Goal: Task Accomplishment & Management: Complete application form

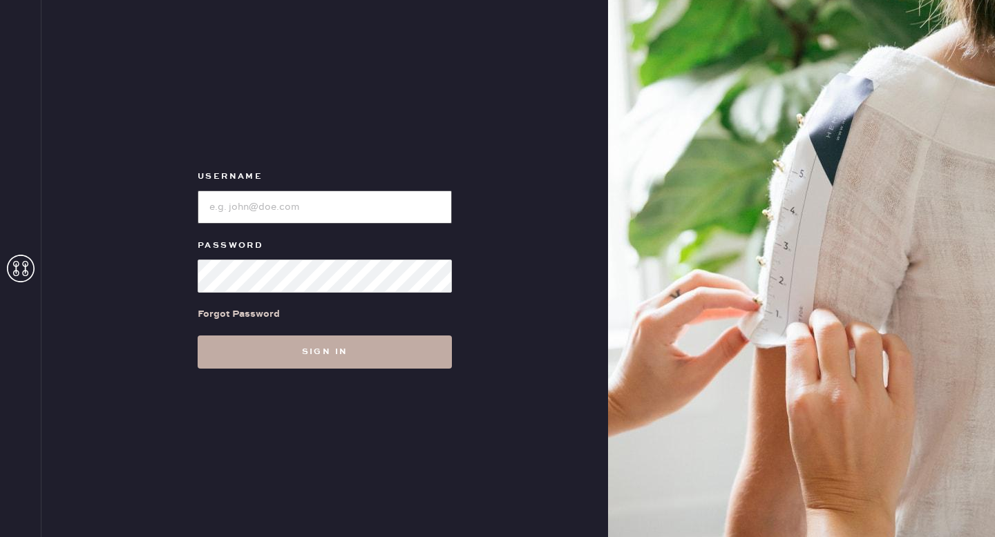
type input "reformationgoldcoastchicago"
click at [290, 345] on button "Sign in" at bounding box center [325, 352] width 254 height 33
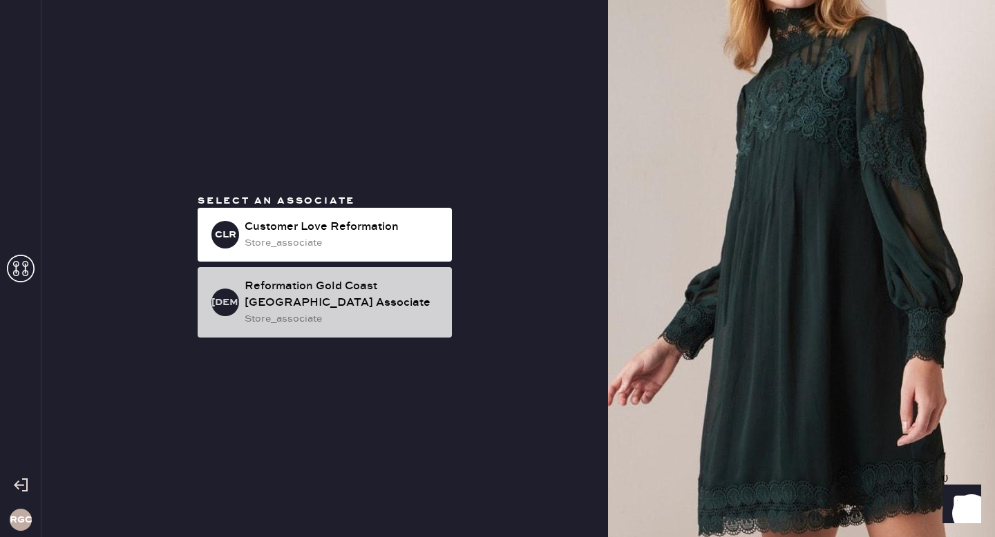
click at [361, 307] on div "Reformation Gold Coast [GEOGRAPHIC_DATA] Associate" at bounding box center [342, 294] width 196 height 33
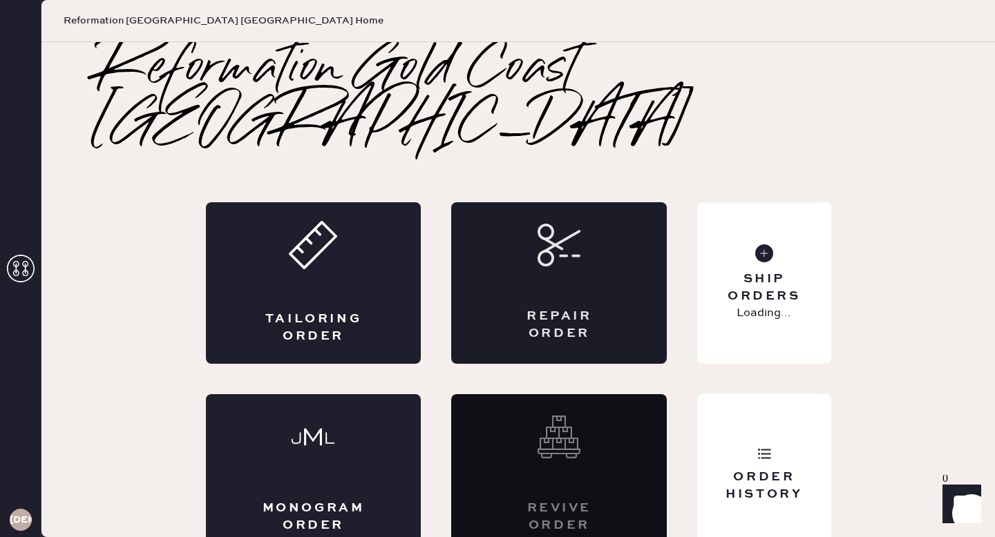
click at [582, 233] on div "Repair Order" at bounding box center [558, 283] width 215 height 162
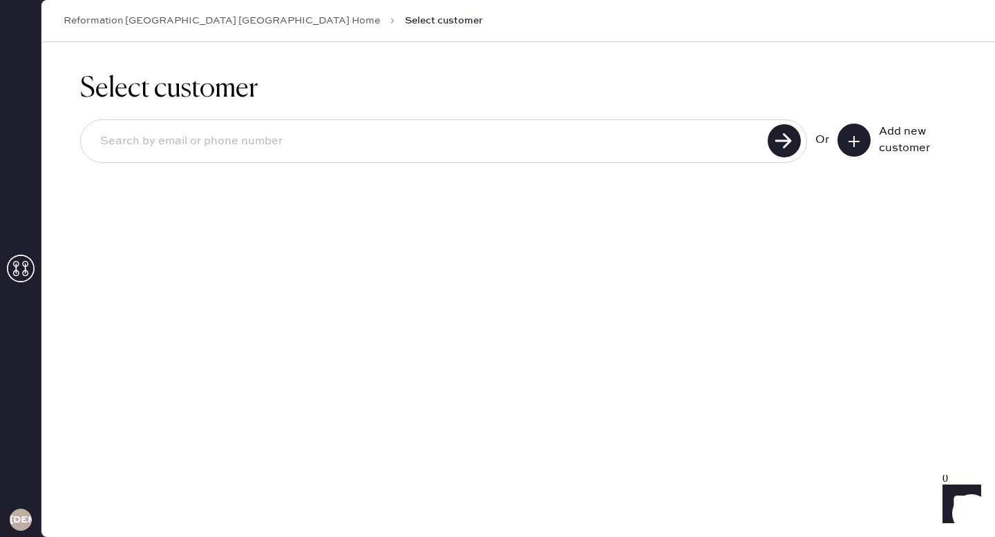
click at [355, 142] on input at bounding box center [426, 142] width 674 height 32
click at [857, 142] on icon at bounding box center [854, 142] width 14 height 14
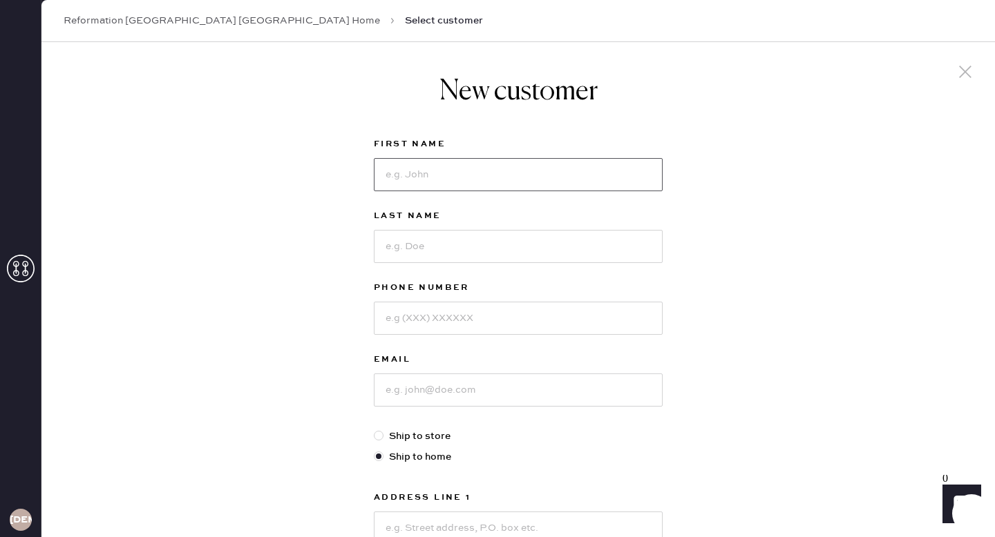
click at [398, 179] on input at bounding box center [518, 174] width 289 height 33
type input "[PERSON_NAME]"
click at [418, 259] on input at bounding box center [518, 246] width 289 height 33
click at [420, 249] on input at bounding box center [518, 246] width 289 height 33
type input "[PERSON_NAME]"
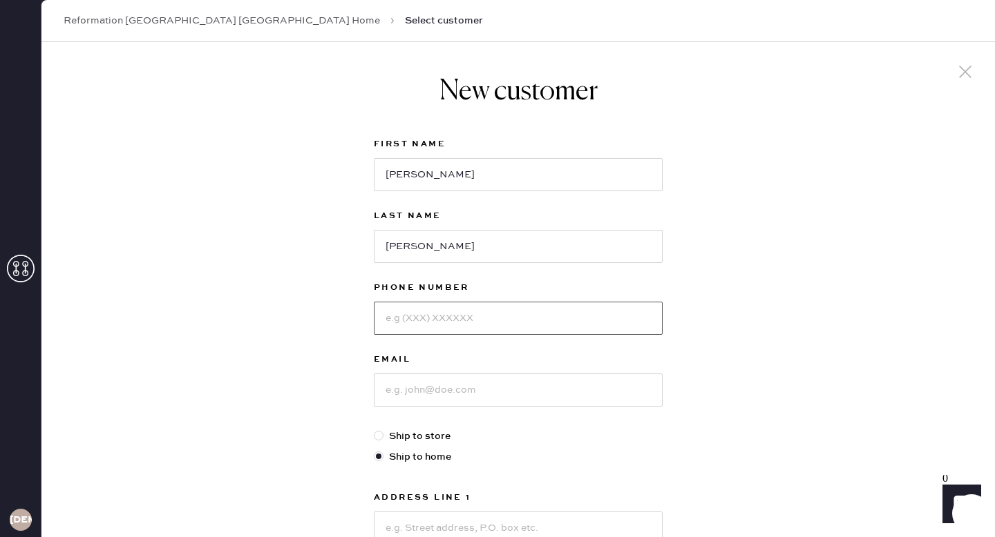
click at [391, 318] on input at bounding box center [518, 318] width 289 height 33
type input "3038830880"
click at [444, 394] on input at bounding box center [518, 390] width 289 height 33
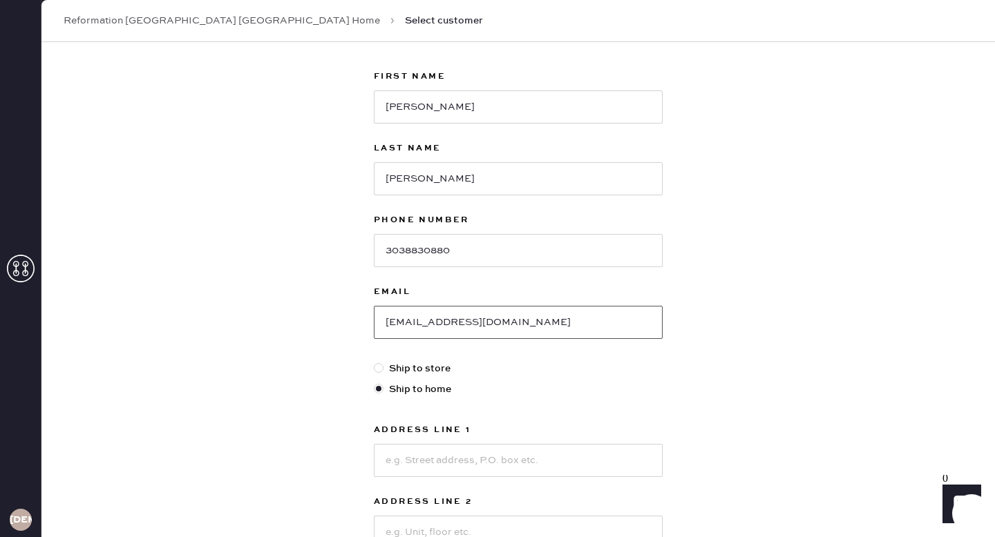
scroll to position [70, 0]
type input "[EMAIL_ADDRESS][DOMAIN_NAME]"
click at [524, 468] on input at bounding box center [518, 458] width 289 height 33
click at [525, 463] on input at bounding box center [518, 458] width 289 height 33
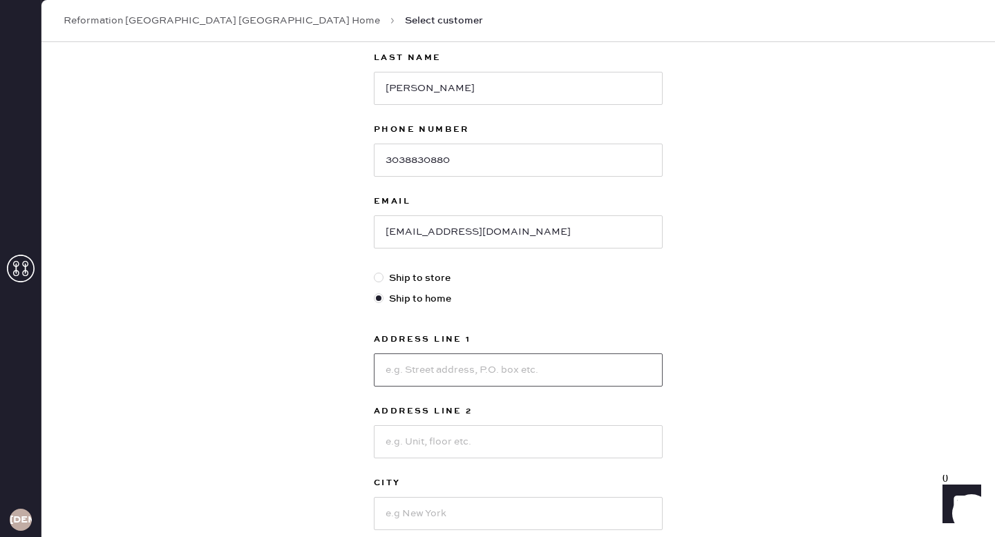
click at [410, 374] on input at bounding box center [518, 370] width 289 height 33
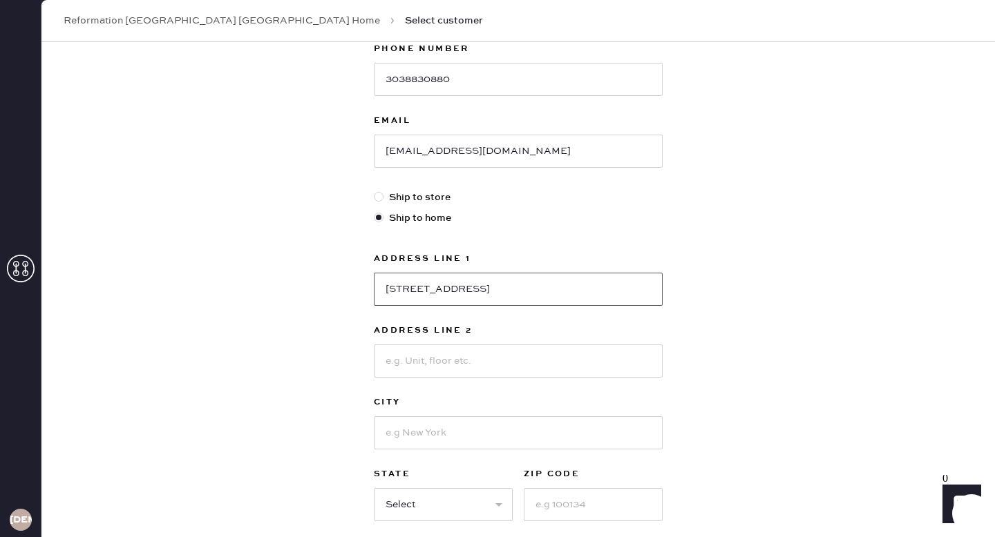
type input "[STREET_ADDRESS]"
click at [465, 433] on input at bounding box center [518, 432] width 289 height 33
type input "[GEOGRAPHIC_DATA]"
click at [610, 512] on input at bounding box center [592, 504] width 139 height 33
type input "60654"
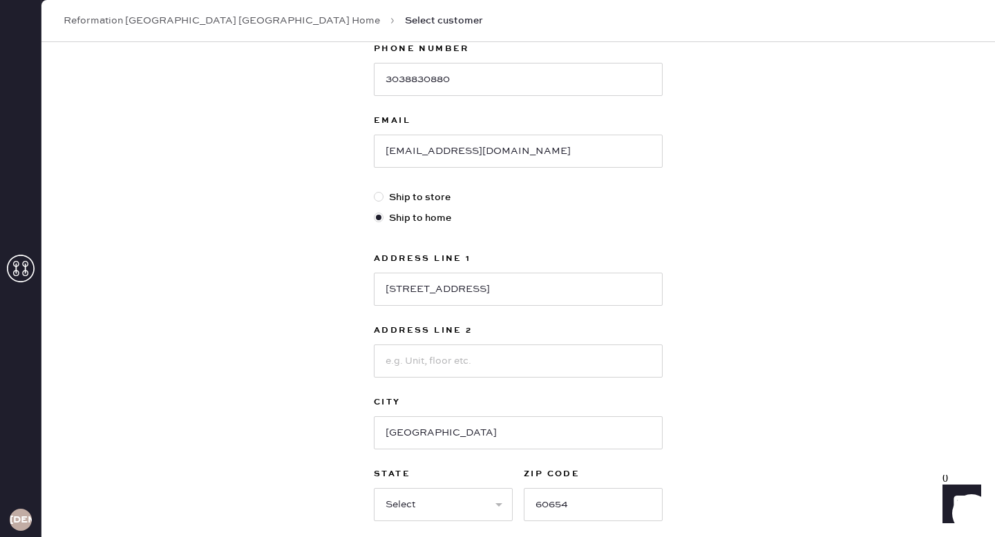
click at [773, 404] on div "New customer First Name [PERSON_NAME] Last Name [PERSON_NAME] Phone Number [PHO…" at bounding box center [517, 231] width 953 height 856
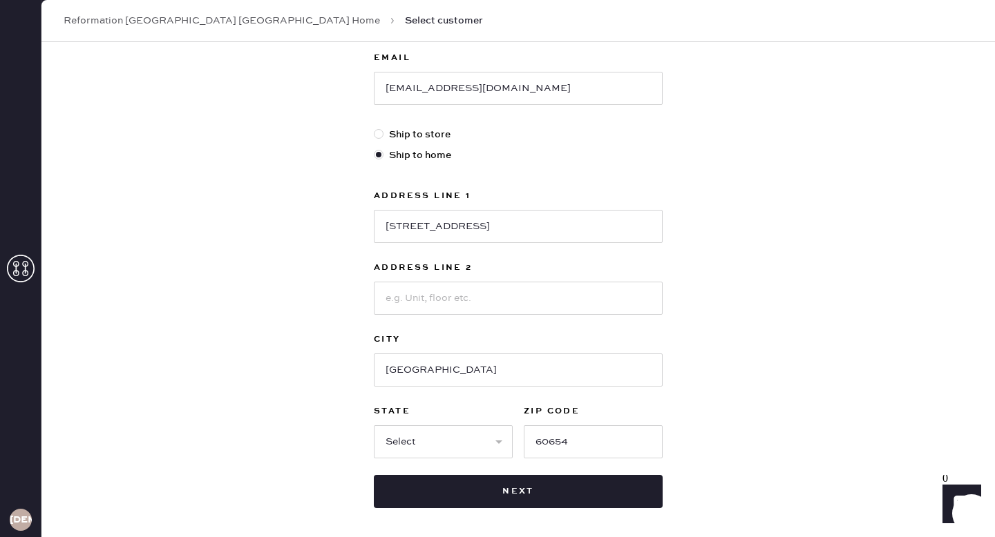
scroll to position [328, 0]
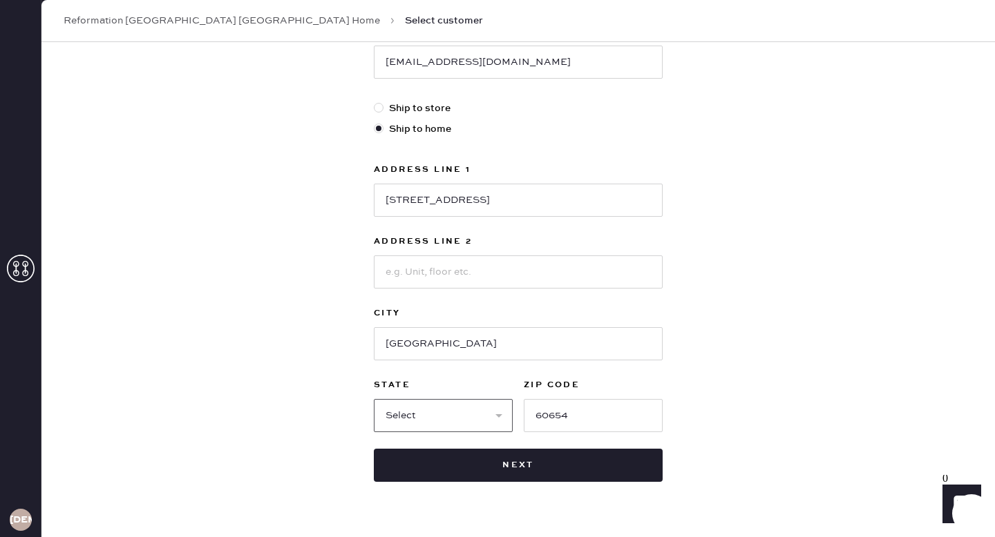
click at [405, 422] on select "Select AK AL AR AZ CA CO CT [GEOGRAPHIC_DATA] DE FL [GEOGRAPHIC_DATA] HI [GEOGR…" at bounding box center [443, 415] width 139 height 33
select select "IL"
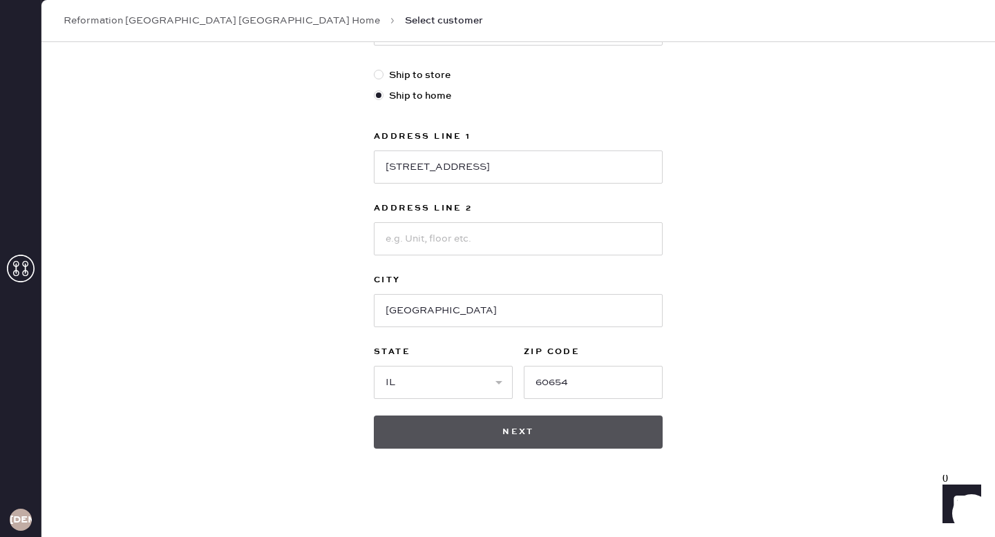
click at [517, 431] on button "Next" at bounding box center [518, 432] width 289 height 33
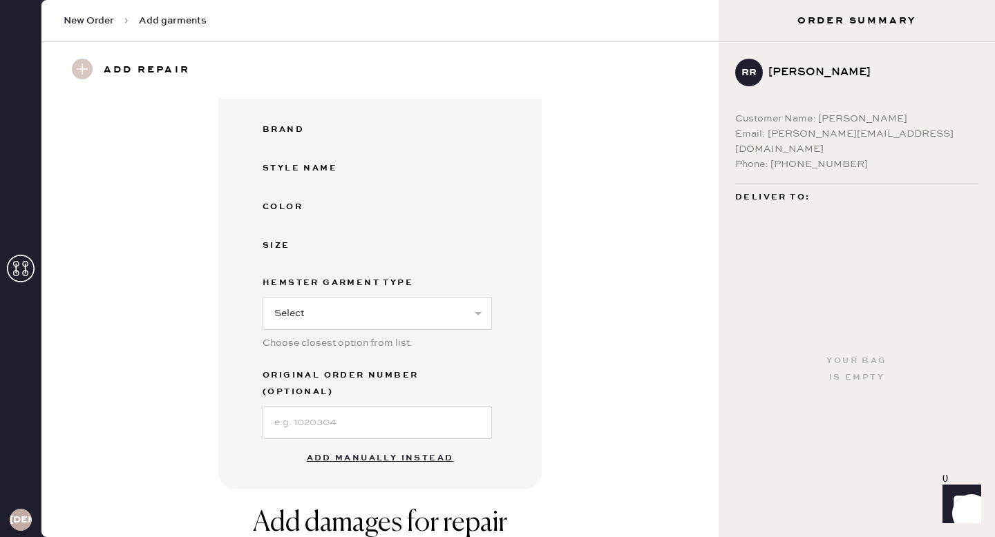
click at [365, 445] on button "Add manually instead" at bounding box center [380, 459] width 164 height 28
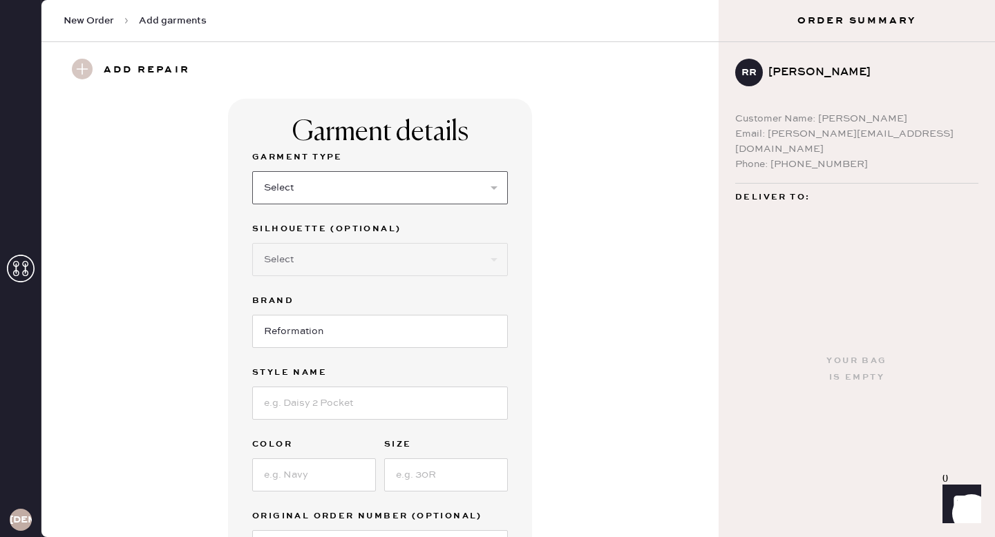
click at [361, 190] on select "Select Basic Skirt Jeans Leggings Pants Shorts Basic Sleeved Dress Basic Sleeve…" at bounding box center [380, 187] width 256 height 33
select select "7"
click at [337, 263] on select "Select Maxi Dress Midi Dress Mini Dress Other" at bounding box center [380, 259] width 256 height 33
select select "33"
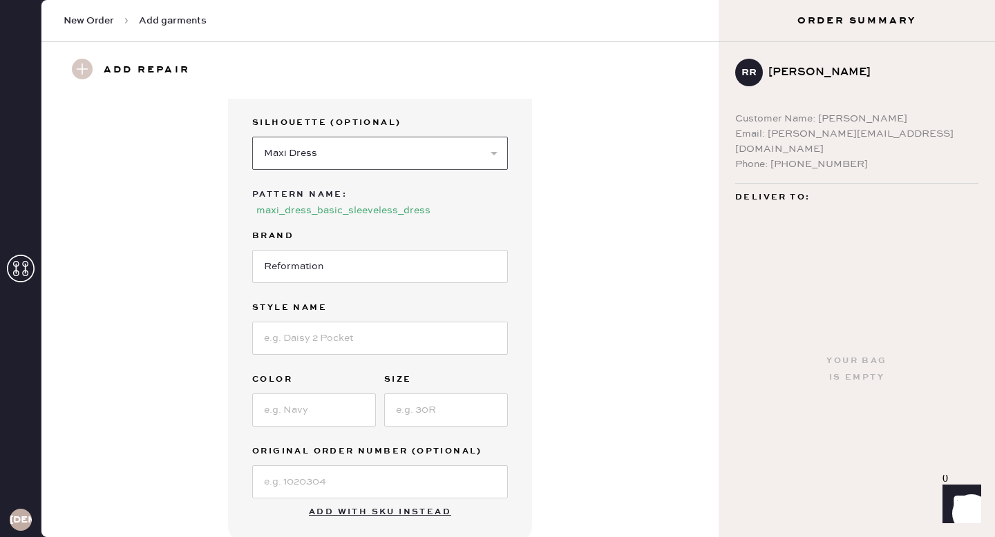
scroll to position [115, 0]
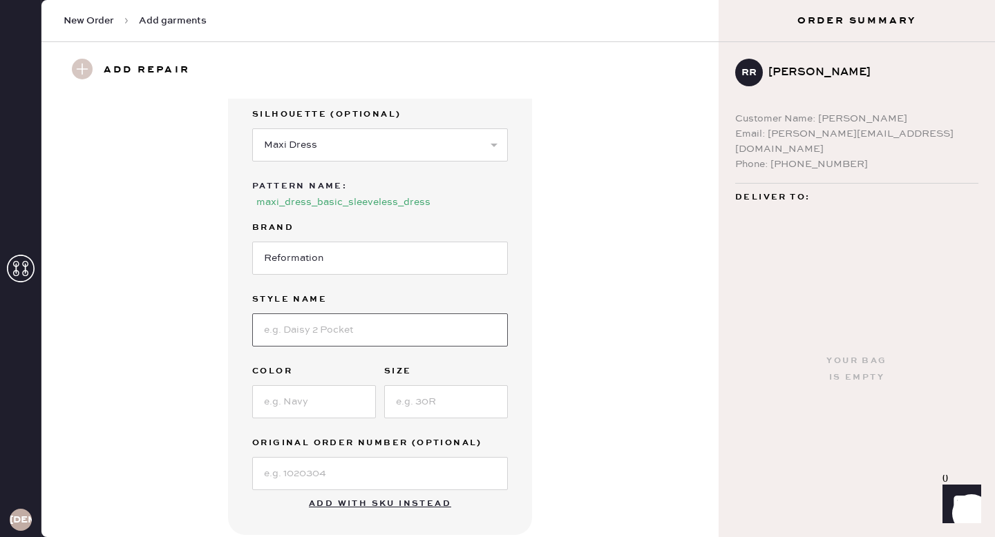
click at [332, 327] on input at bounding box center [380, 330] width 256 height 33
click at [332, 326] on input at bounding box center [380, 330] width 256 height 33
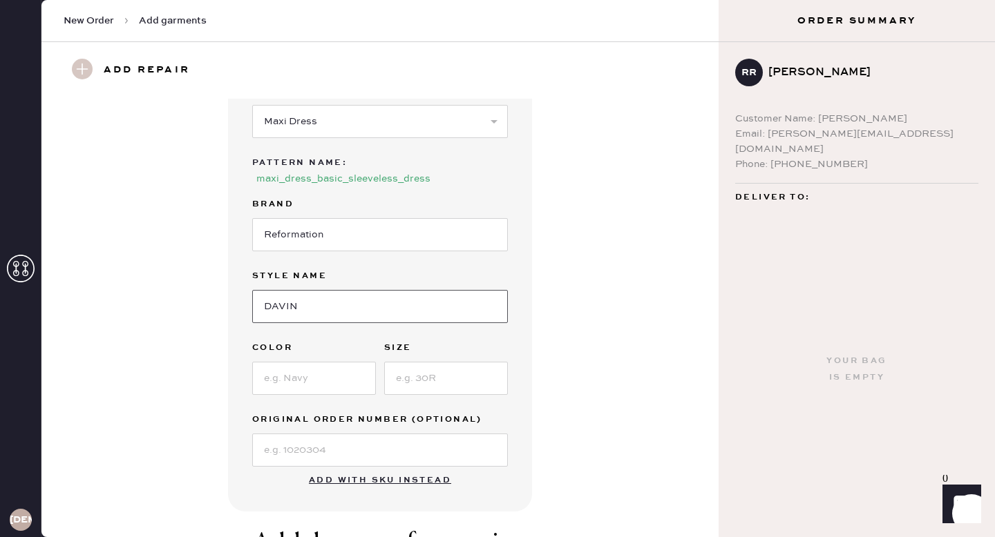
scroll to position [144, 0]
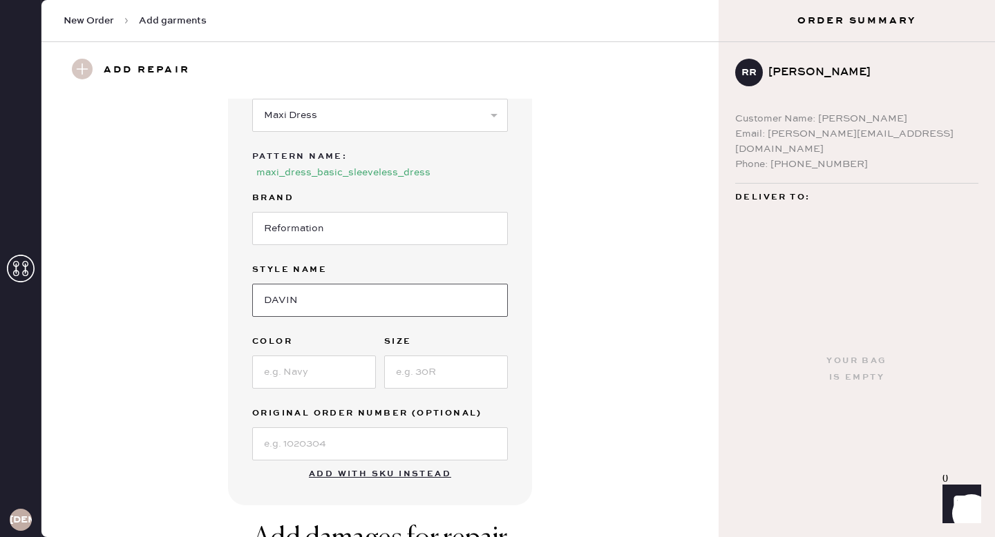
type input "DAVIN"
click at [305, 381] on input at bounding box center [314, 372] width 124 height 33
type input "6"
type input "WHITE"
drag, startPoint x: 434, startPoint y: 382, endPoint x: 434, endPoint y: 363, distance: 18.7
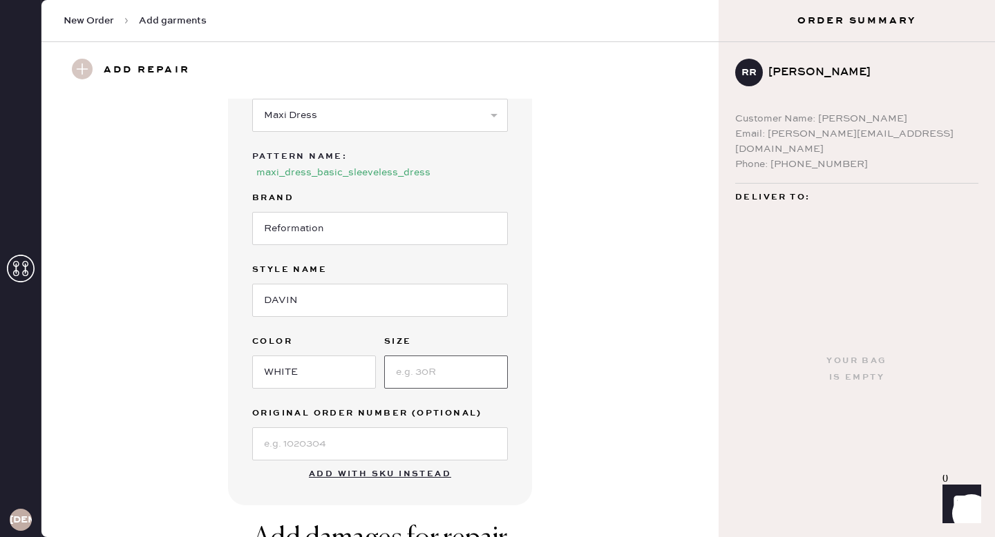
click at [434, 382] on input at bounding box center [446, 372] width 124 height 33
click at [434, 363] on input at bounding box center [446, 372] width 124 height 33
click at [434, 364] on input at bounding box center [446, 372] width 124 height 33
type input "6"
click at [563, 367] on div "Garment details Garment Type Select Basic Skirt Jeans Leggings Pants Shorts Bas…" at bounding box center [379, 229] width 627 height 551
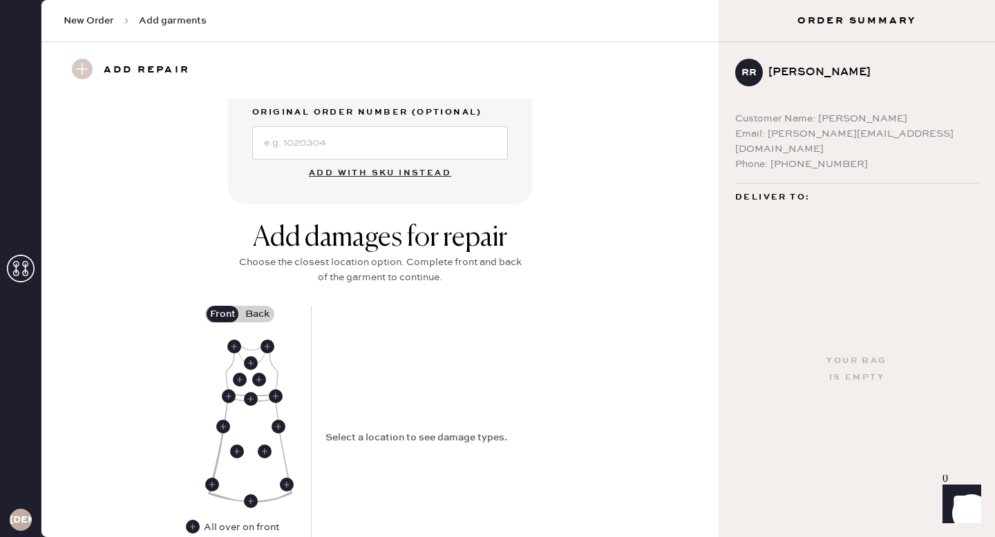
scroll to position [448, 0]
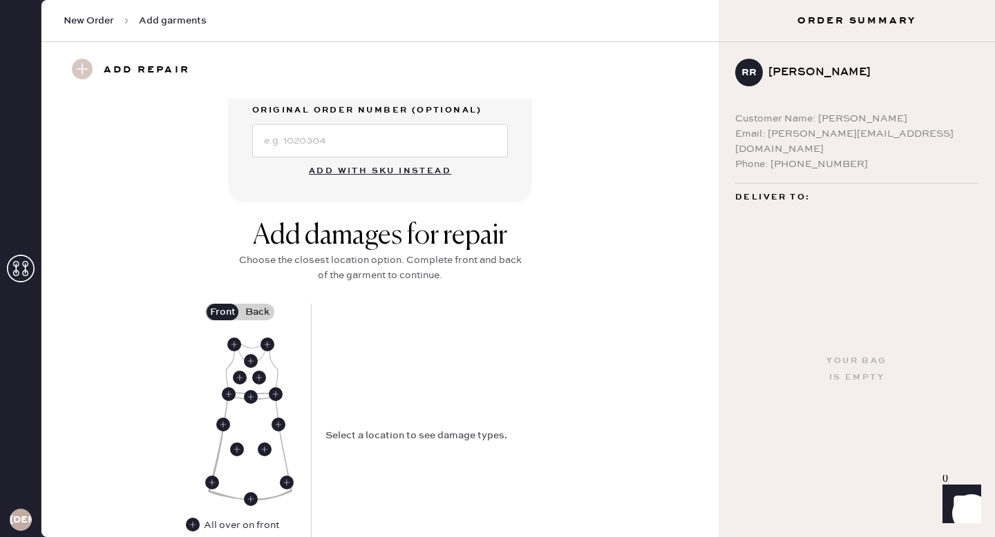
click at [256, 314] on label "Back" at bounding box center [257, 312] width 35 height 17
click at [257, 312] on input "Back" at bounding box center [257, 312] width 0 height 0
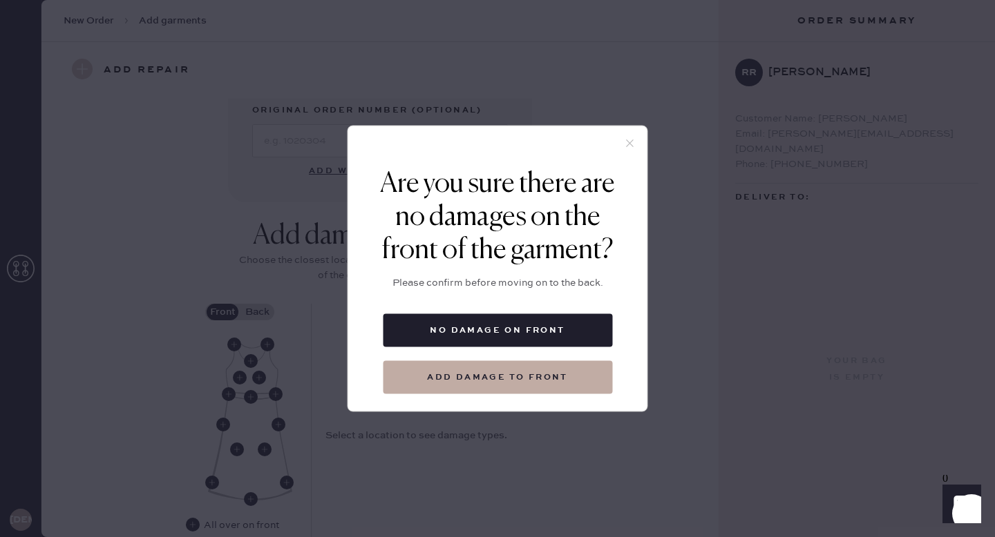
click at [590, 328] on button "No damage on front" at bounding box center [497, 330] width 229 height 33
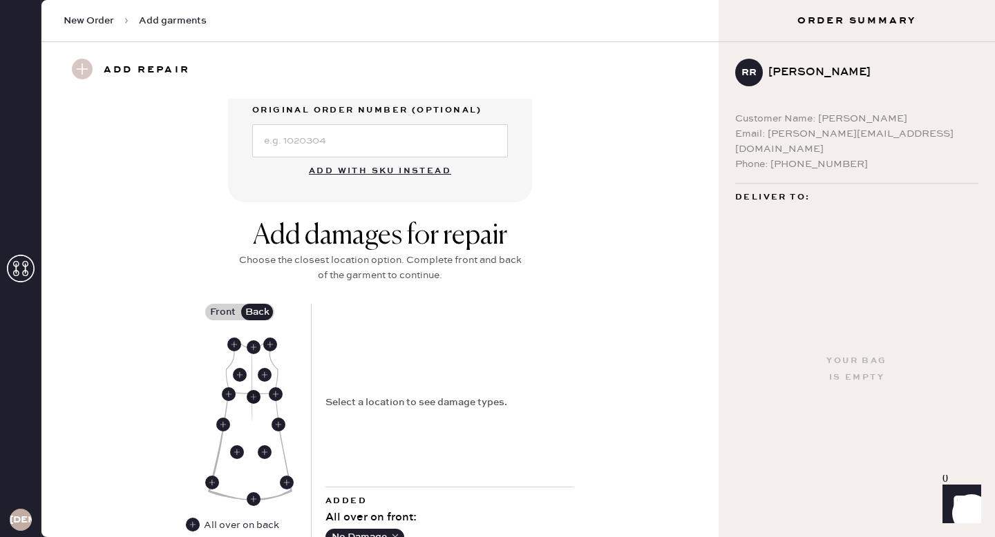
click at [253, 393] on use at bounding box center [254, 397] width 14 height 14
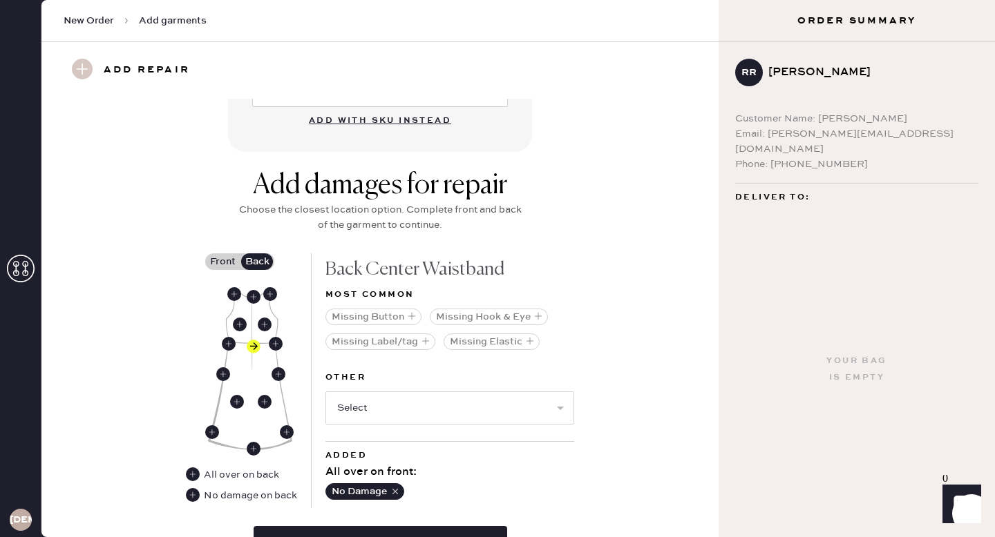
scroll to position [500, 0]
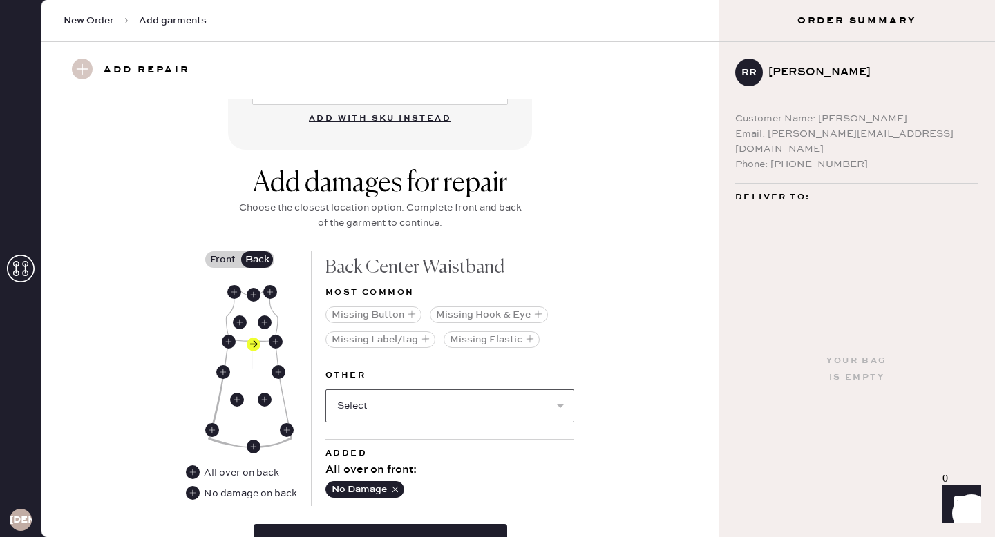
click at [406, 410] on select "Select Broken / Ripped Hem Broken Beads Broken Belt Loop Broken Button Broken C…" at bounding box center [449, 406] width 249 height 33
select select "1619"
select select
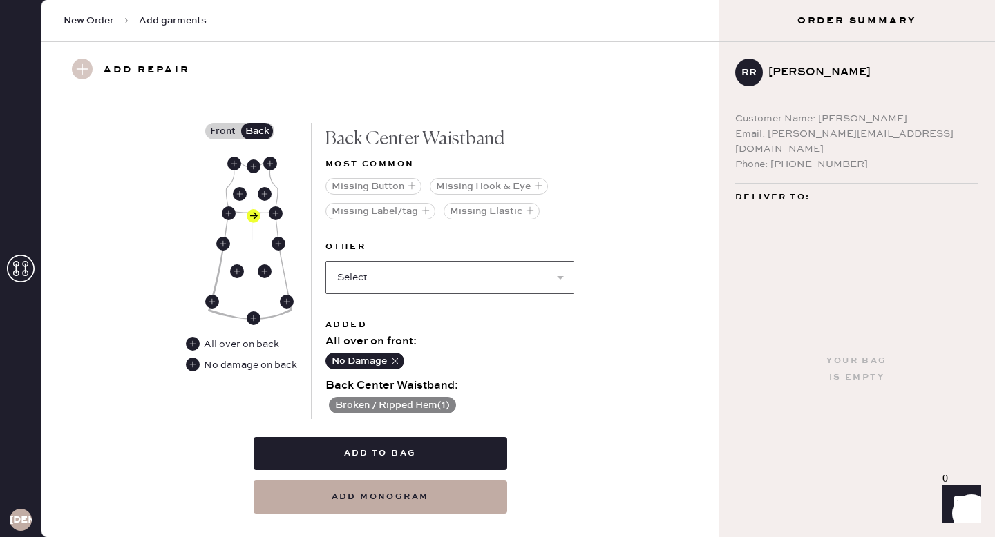
scroll to position [655, 0]
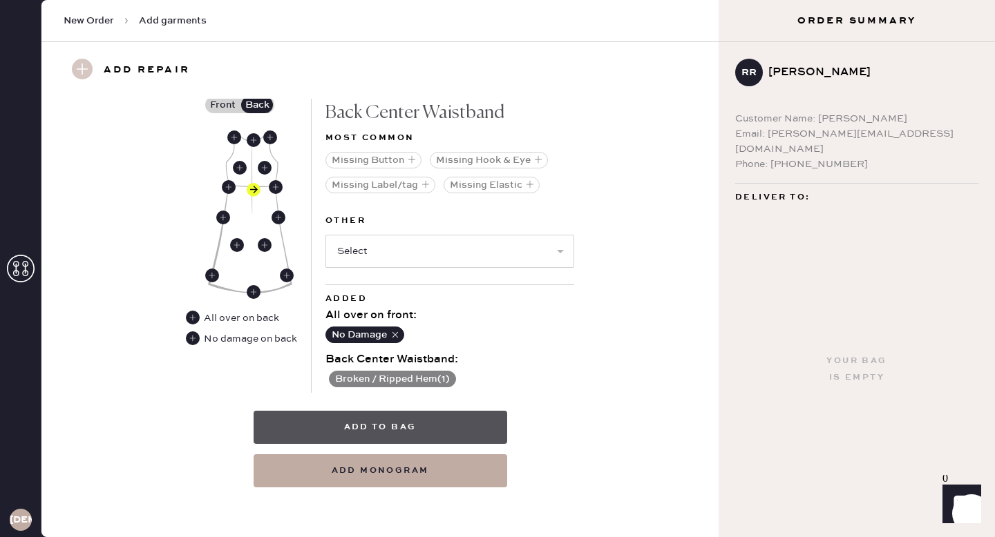
click at [421, 427] on button "Add to bag" at bounding box center [379, 427] width 253 height 33
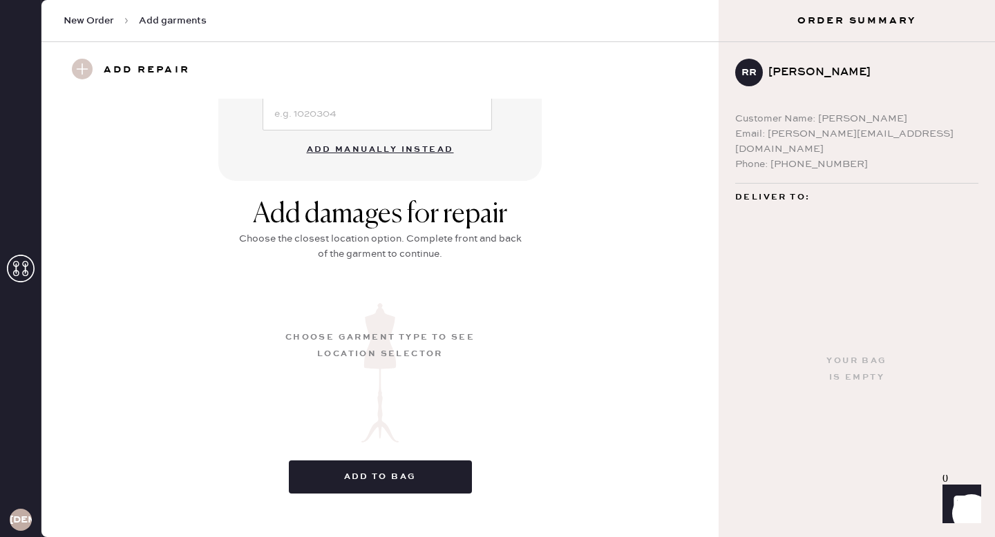
scroll to position [142, 0]
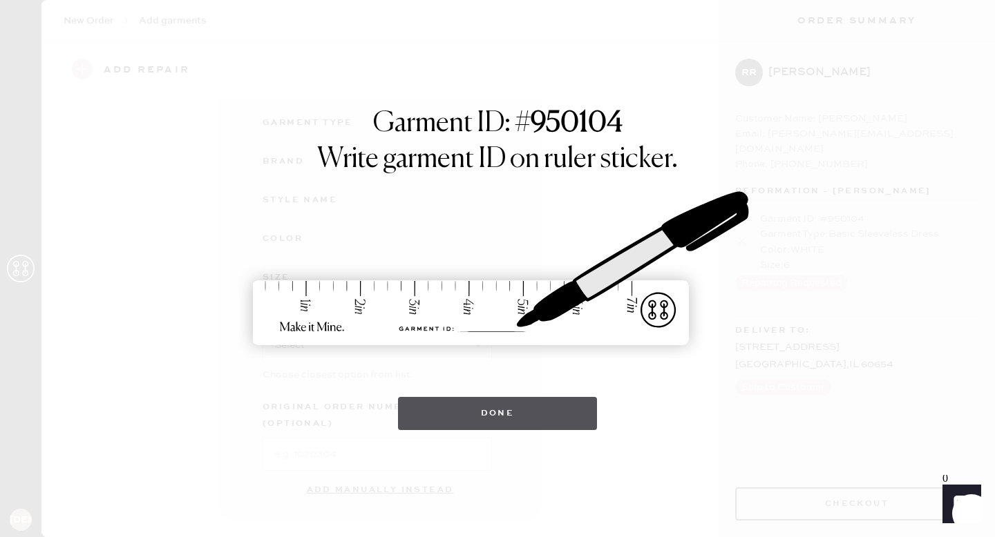
click at [508, 413] on button "Done" at bounding box center [498, 413] width 200 height 33
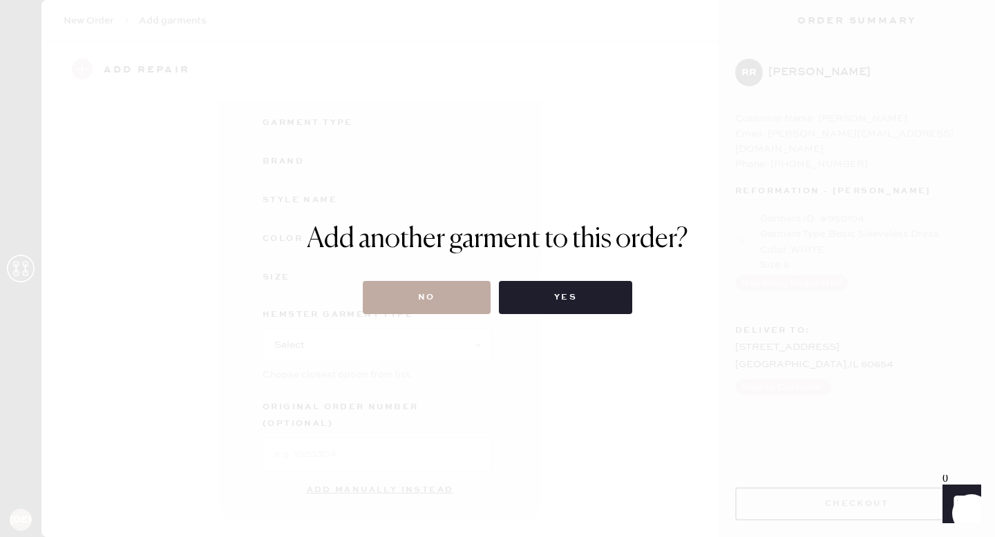
click at [450, 299] on button "No" at bounding box center [427, 297] width 128 height 33
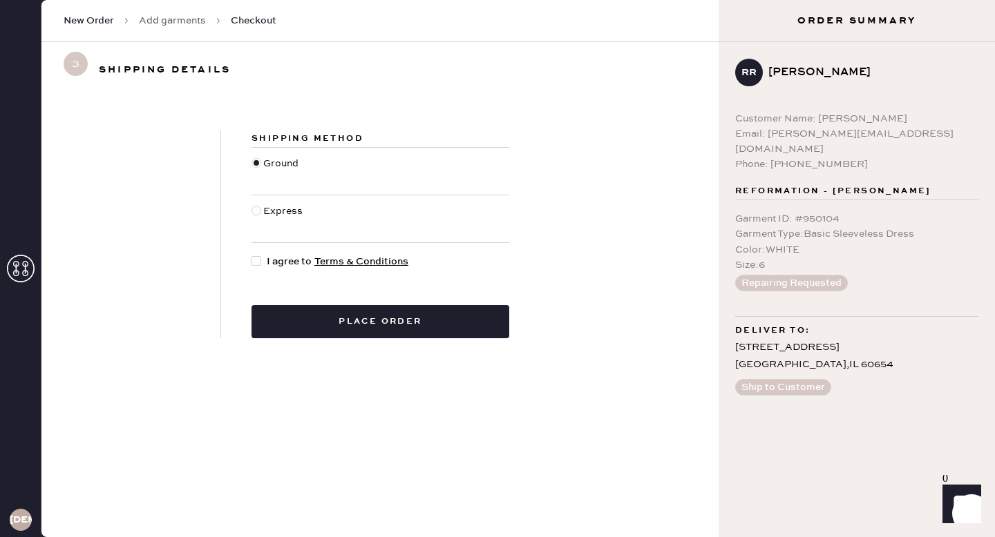
click at [253, 260] on div at bounding box center [256, 261] width 10 height 10
click at [252, 255] on input "I agree to Terms & Conditions" at bounding box center [251, 254] width 1 height 1
checkbox input "true"
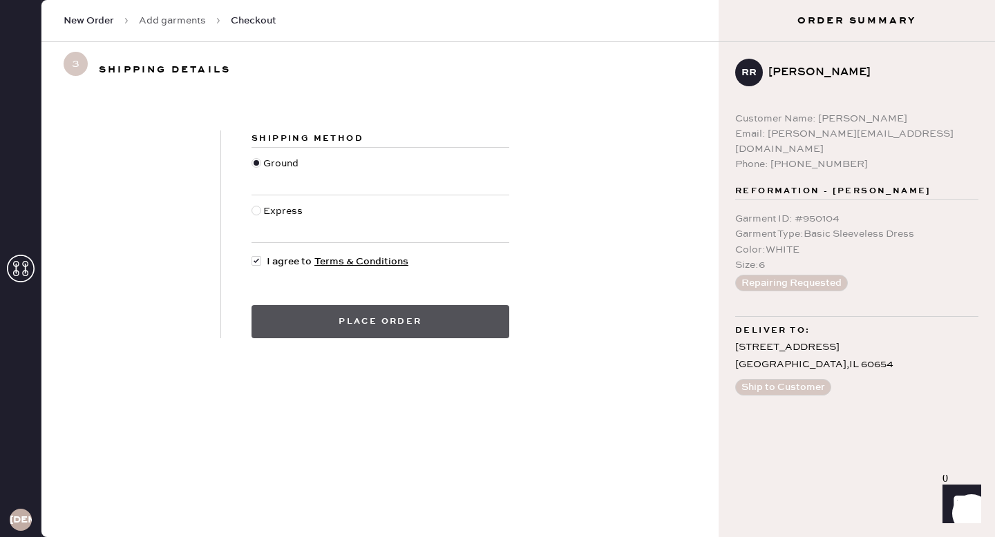
click at [341, 320] on button "Place order" at bounding box center [380, 321] width 258 height 33
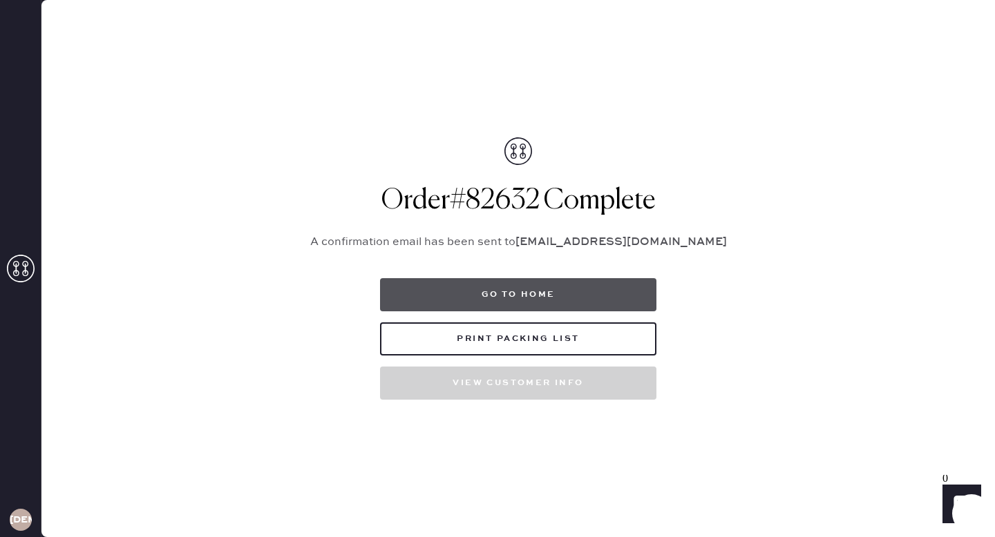
click at [537, 294] on button "Go to home" at bounding box center [518, 294] width 276 height 33
